Goal: Check status: Check status

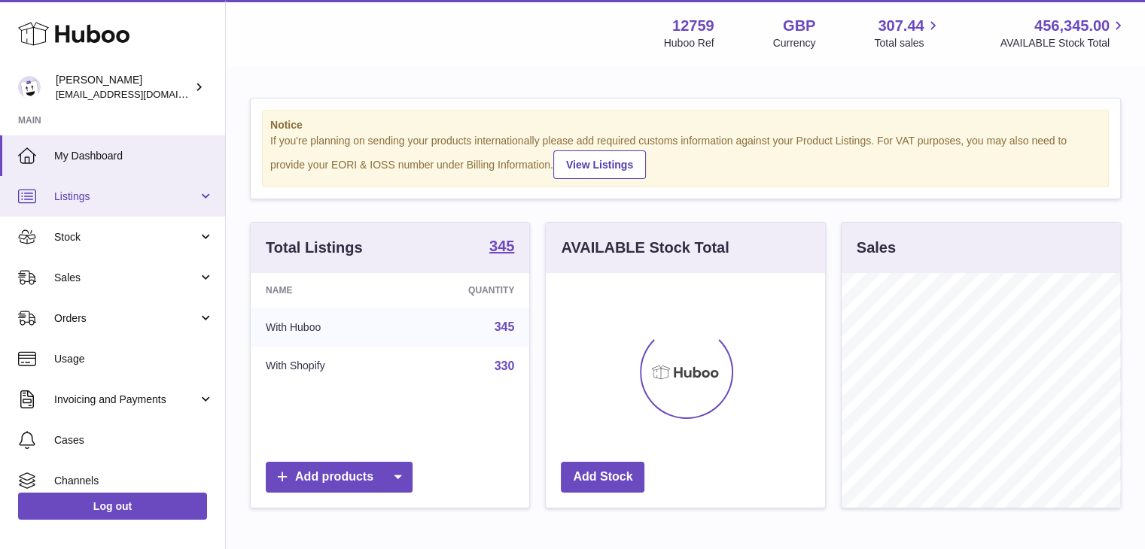
scroll to position [235, 279]
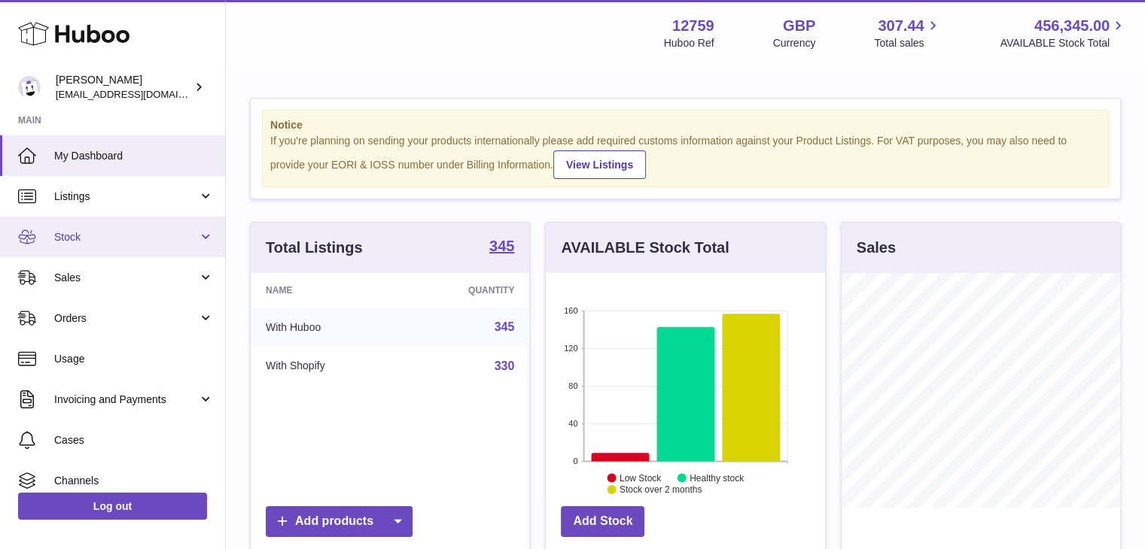
click at [93, 230] on span "Stock" at bounding box center [126, 237] width 144 height 14
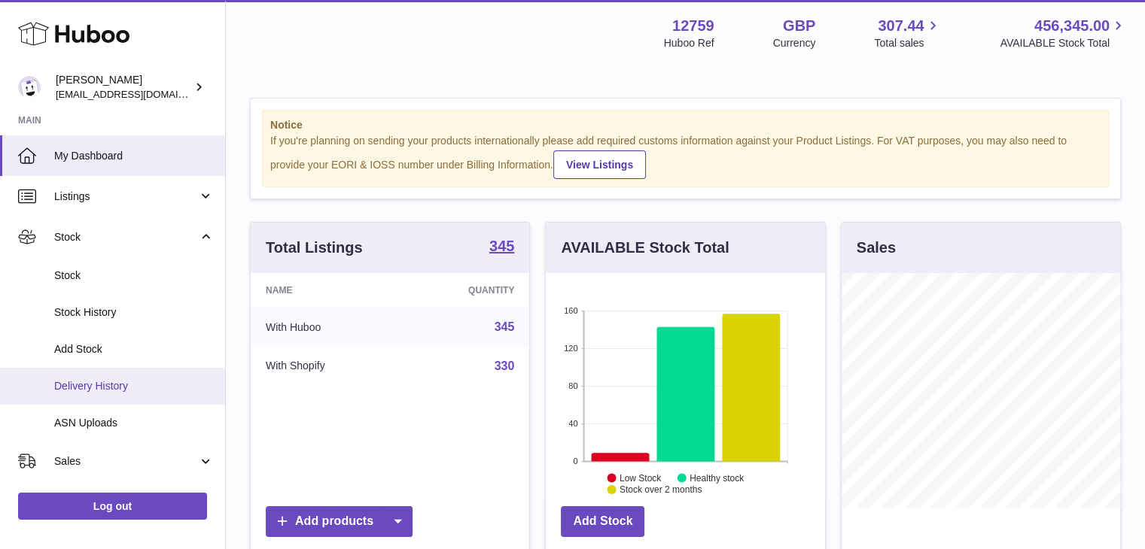
click at [102, 385] on span "Delivery History" at bounding box center [134, 386] width 160 height 14
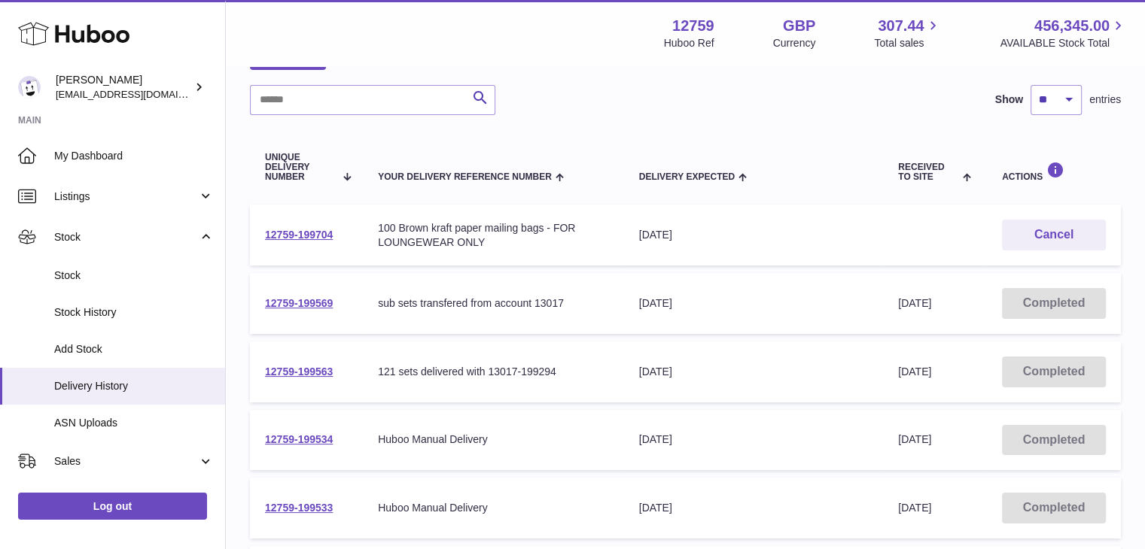
scroll to position [104, 0]
drag, startPoint x: 451, startPoint y: 302, endPoint x: 694, endPoint y: 319, distance: 243.7
click at [694, 319] on tr "12759-199569 Your Delivery Reference Number sub sets transfered from account 13…" at bounding box center [685, 302] width 871 height 61
click at [551, 363] on div "121 sets delivered with 13017-199294" at bounding box center [493, 370] width 230 height 14
click at [327, 303] on link "12759-199569" at bounding box center [299, 302] width 68 height 12
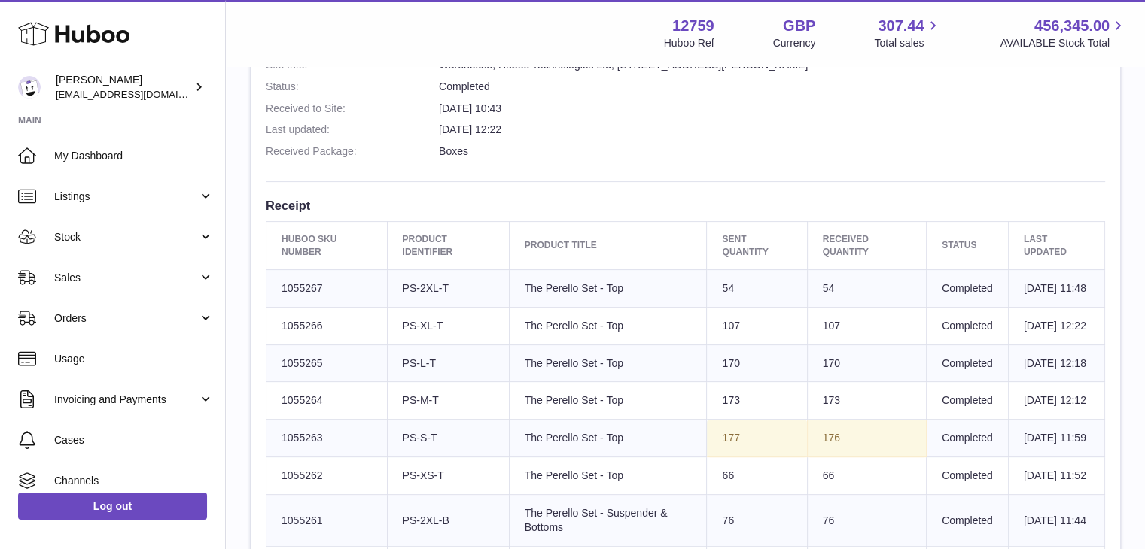
scroll to position [439, 0]
click at [298, 293] on td "Huboo SKU Number 1055267" at bounding box center [326, 288] width 121 height 38
copy td "1055267"
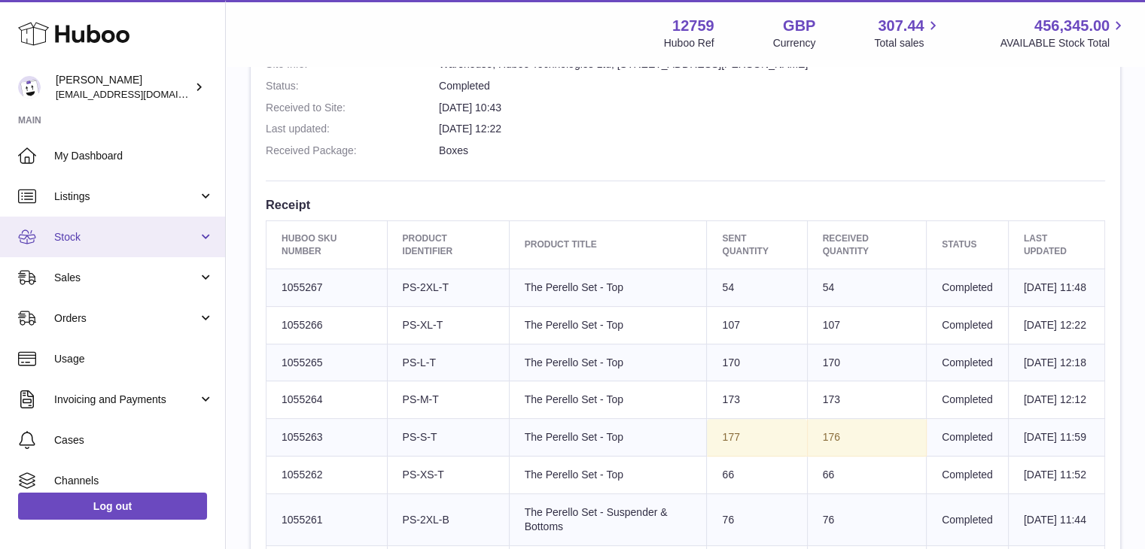
click at [56, 230] on span "Stock" at bounding box center [126, 237] width 144 height 14
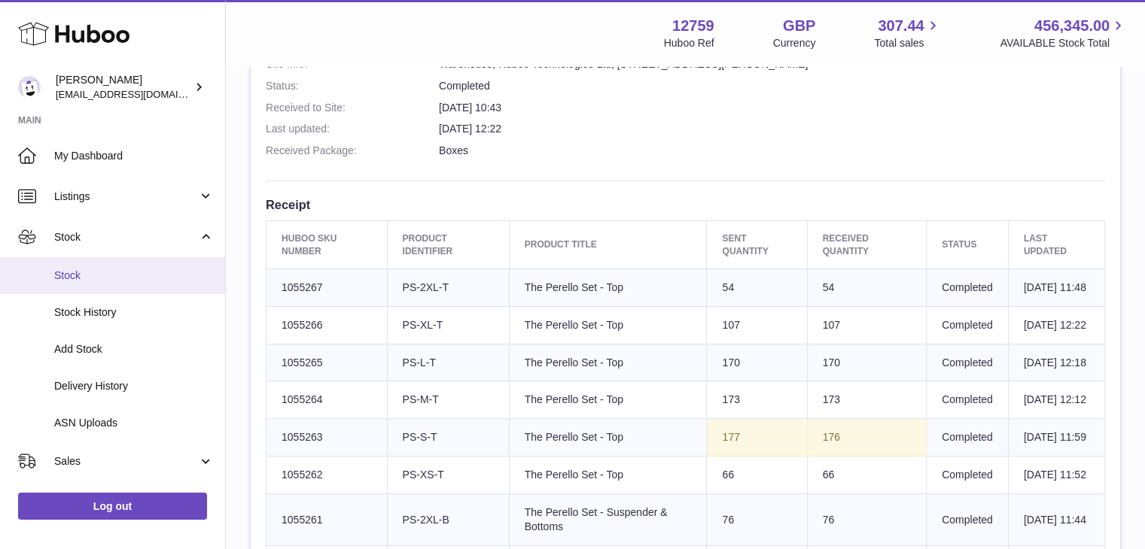
click at [75, 263] on link "Stock" at bounding box center [112, 275] width 225 height 37
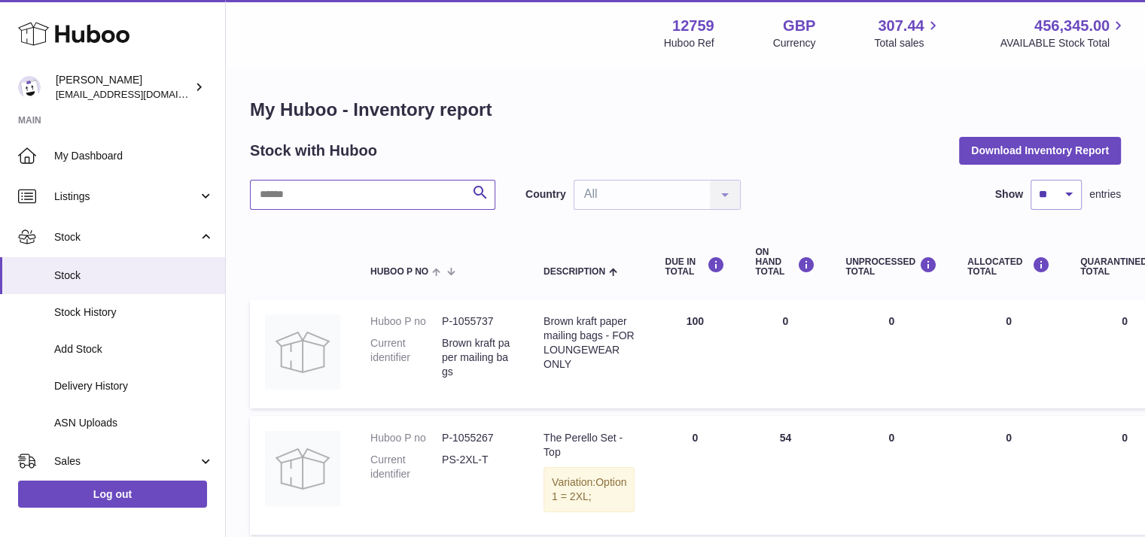
click at [346, 190] on input "text" at bounding box center [372, 195] width 245 height 30
paste input "*******"
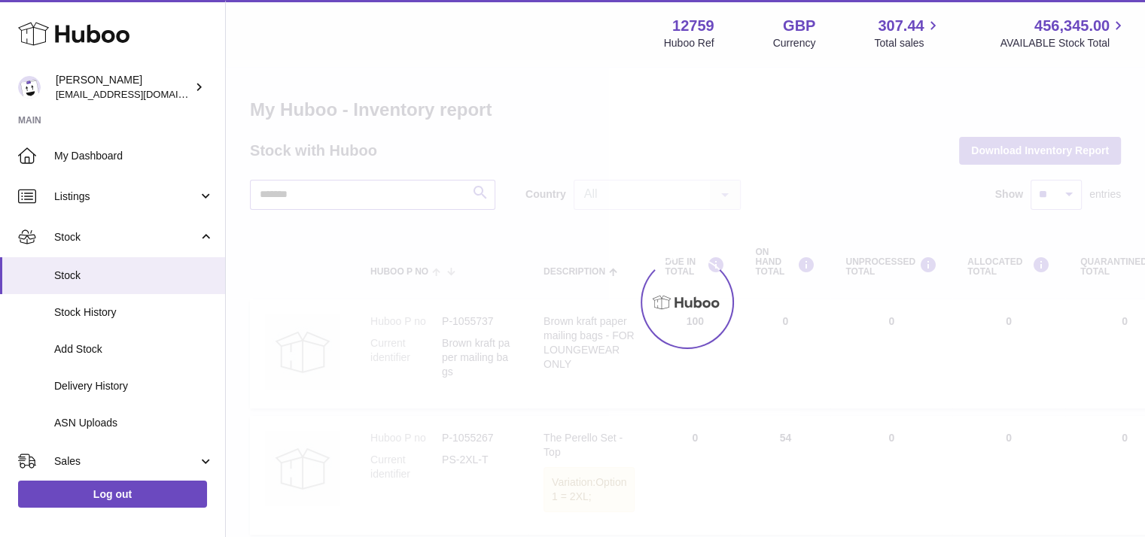
type input "*******"
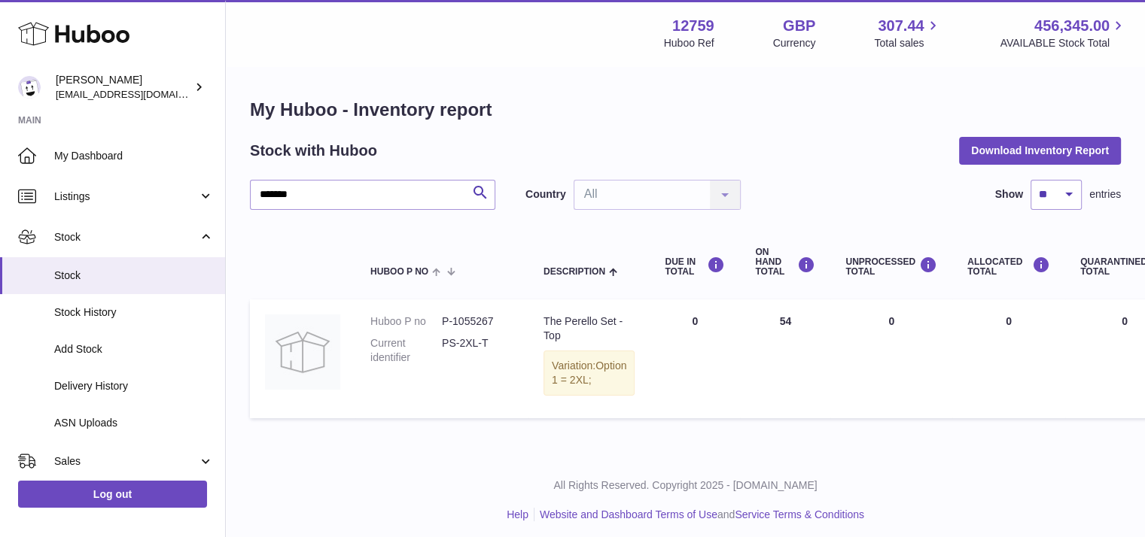
click at [832, 352] on td "UNPROCESSED Total 0" at bounding box center [891, 359] width 122 height 119
